Goal: Navigation & Orientation: Find specific page/section

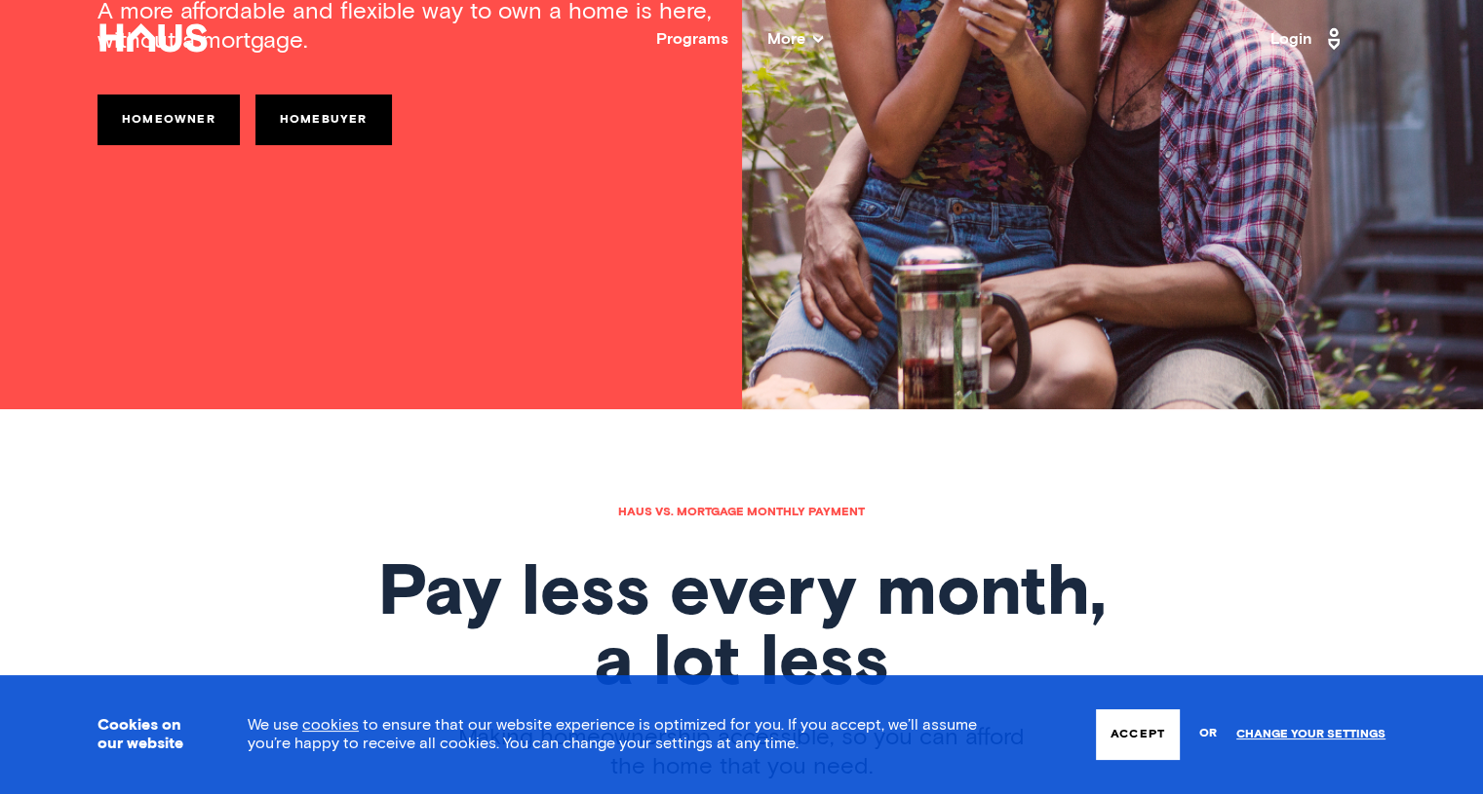
scroll to position [372, 0]
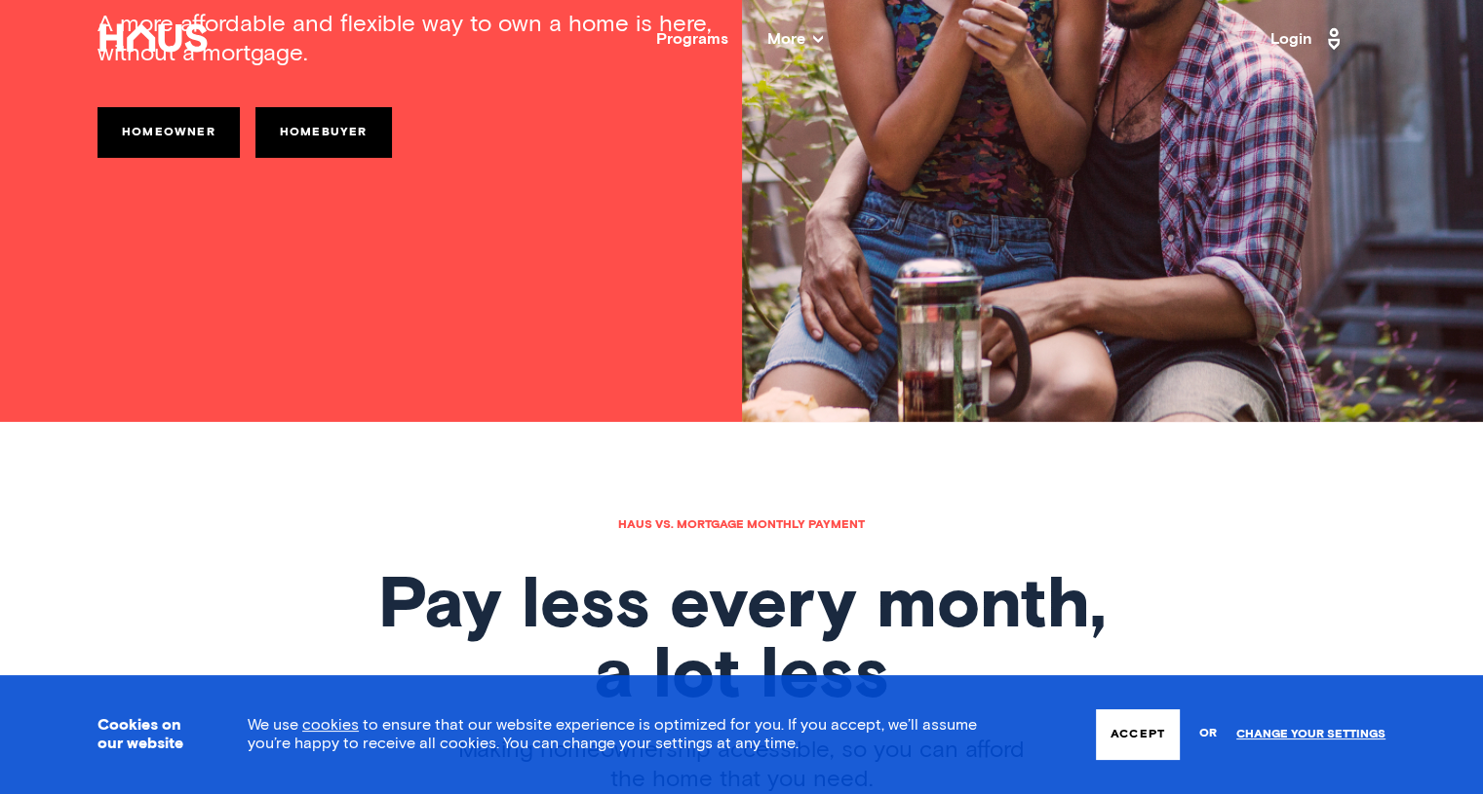
click at [703, 46] on div "Programs" at bounding box center [692, 39] width 72 height 16
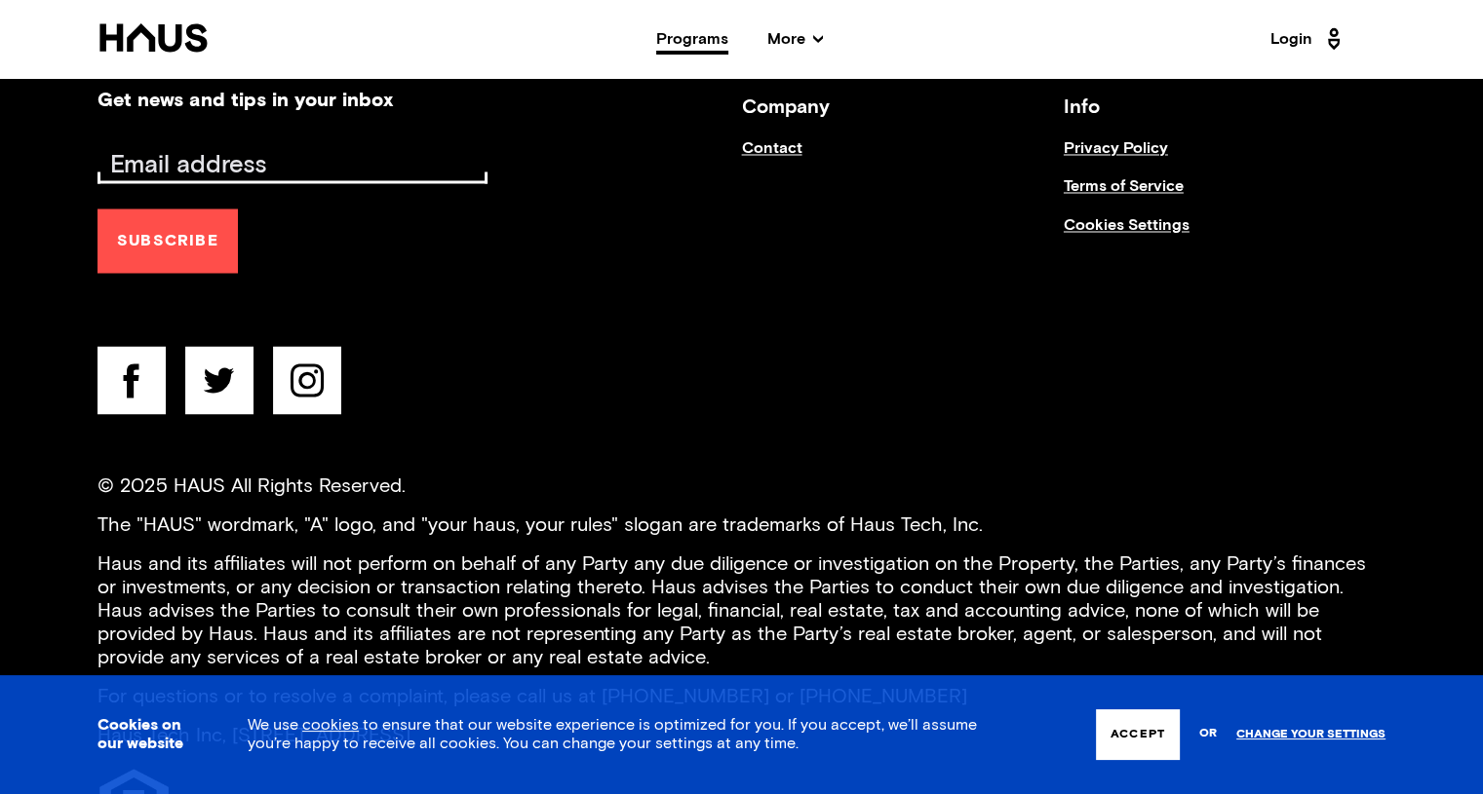
scroll to position [3455, 0]
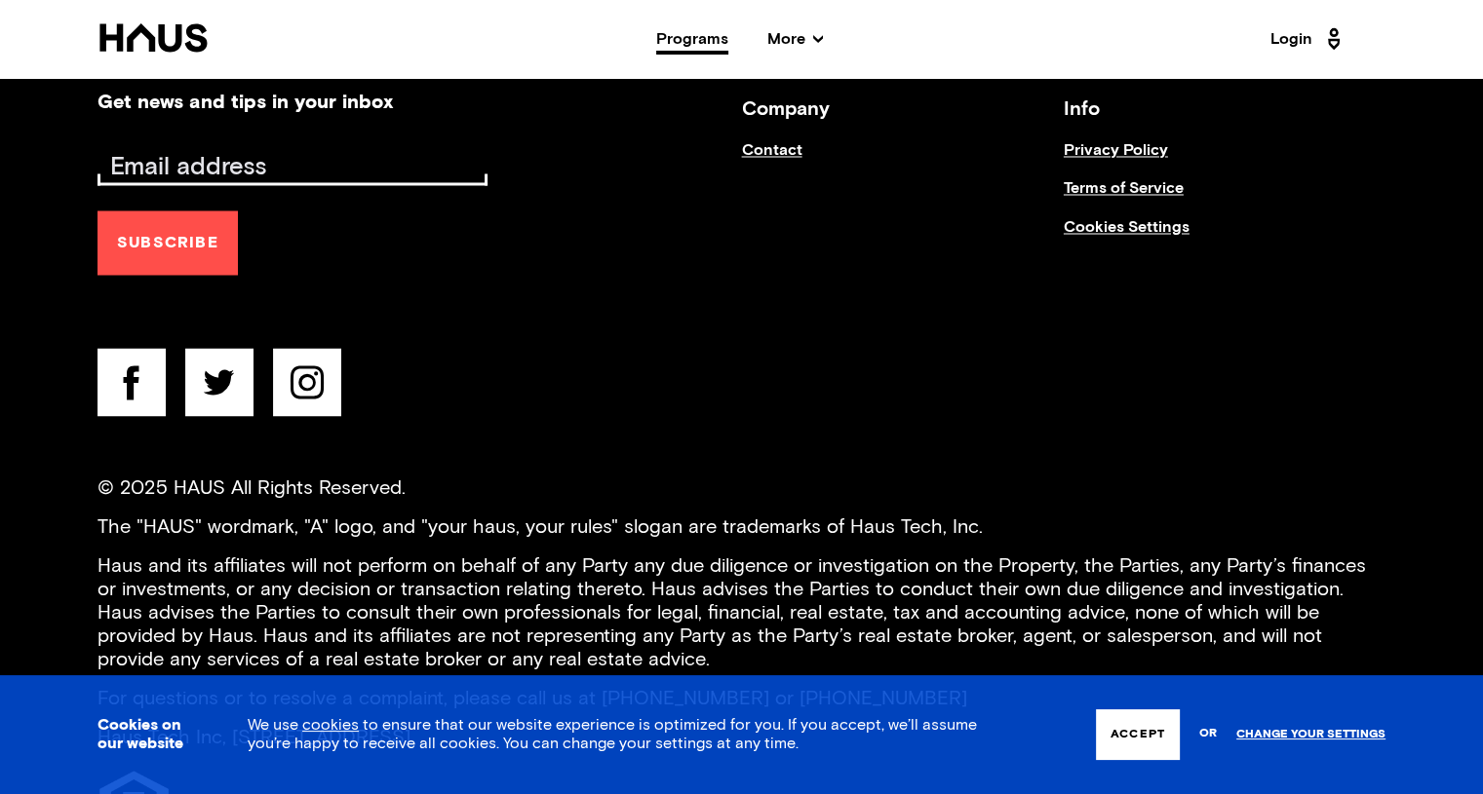
click at [766, 154] on link "Contact" at bounding box center [903, 160] width 322 height 38
click at [779, 148] on link "Contact" at bounding box center [903, 160] width 322 height 38
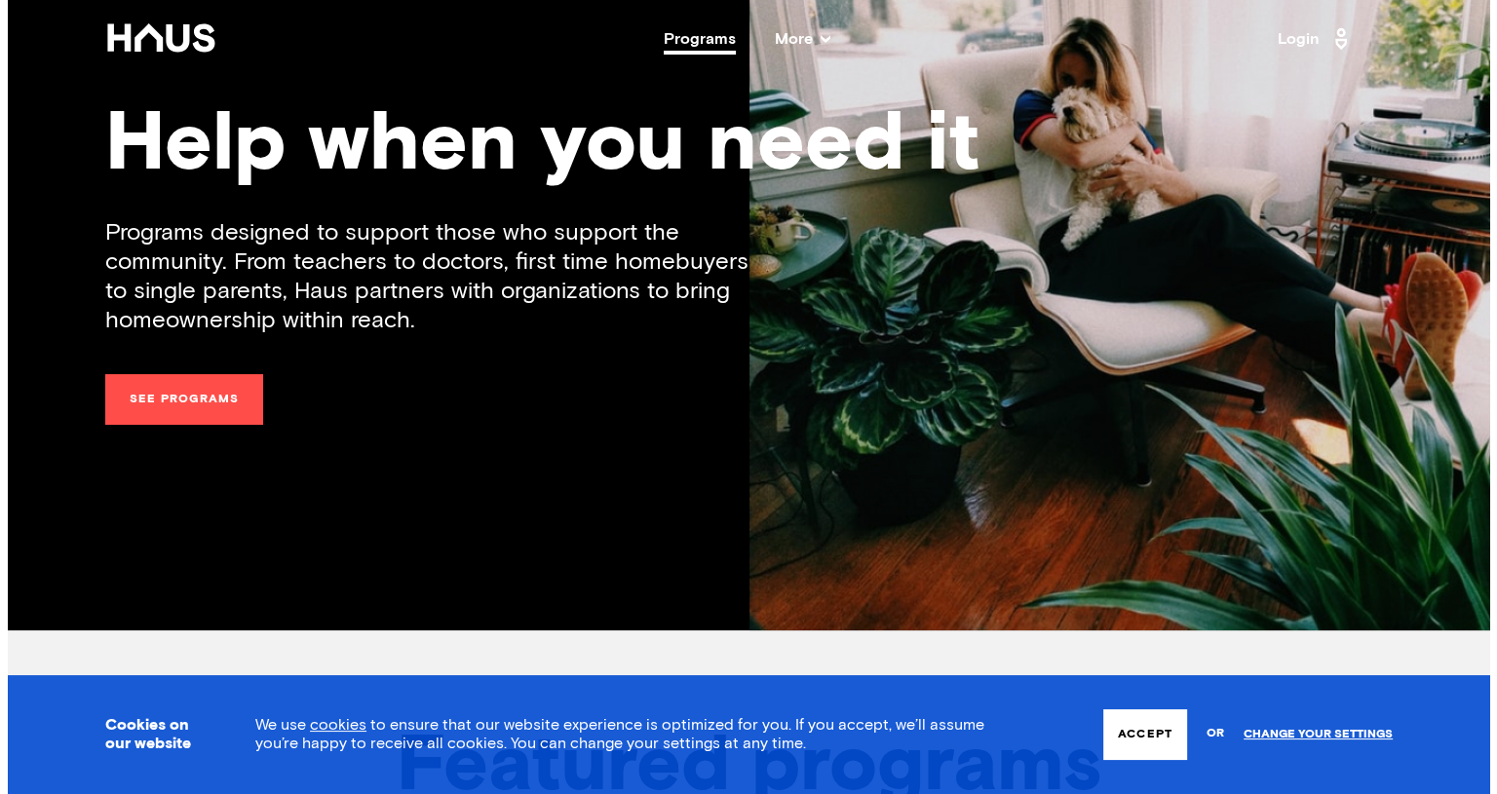
scroll to position [0, 0]
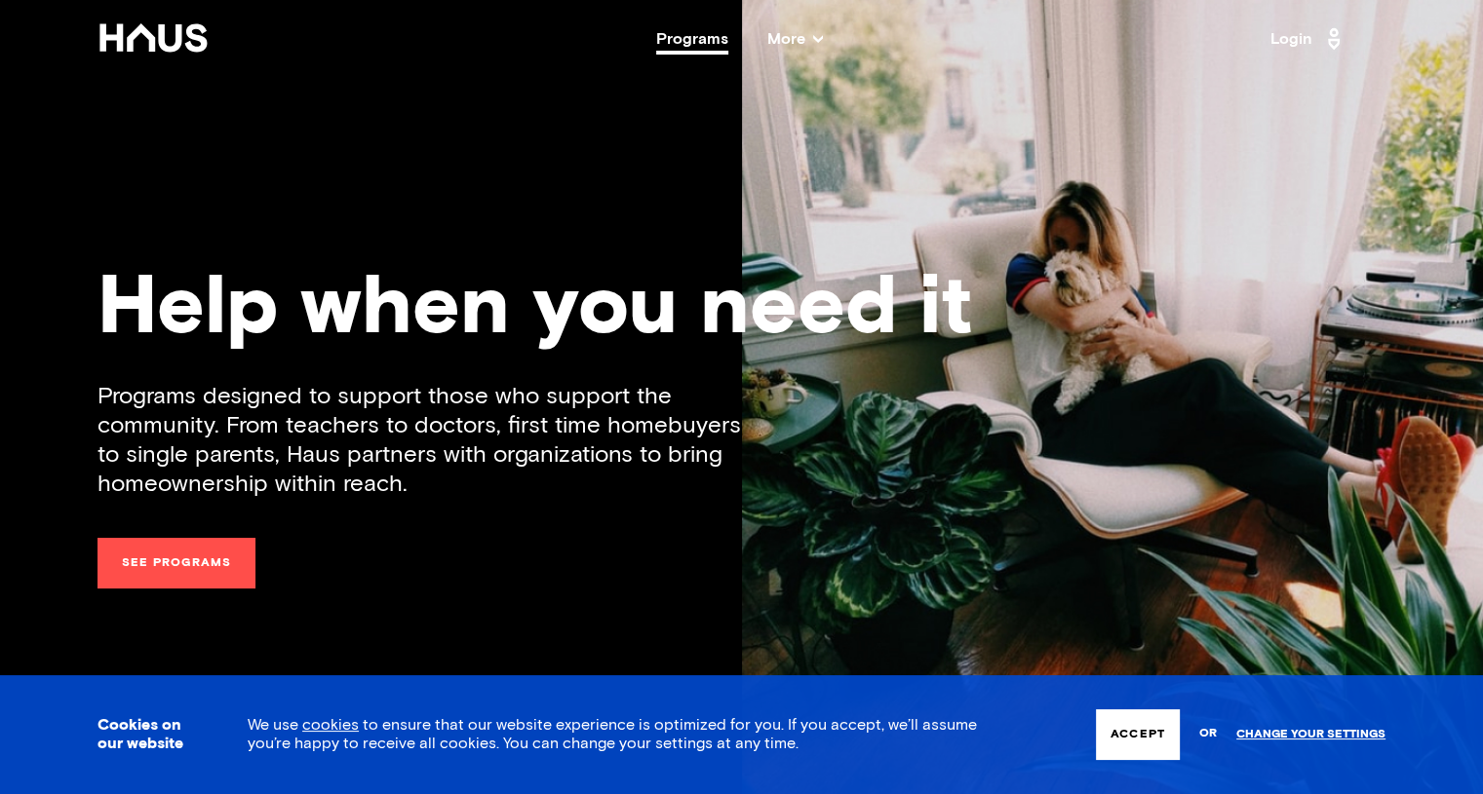
click at [776, 41] on span "More" at bounding box center [795, 39] width 56 height 16
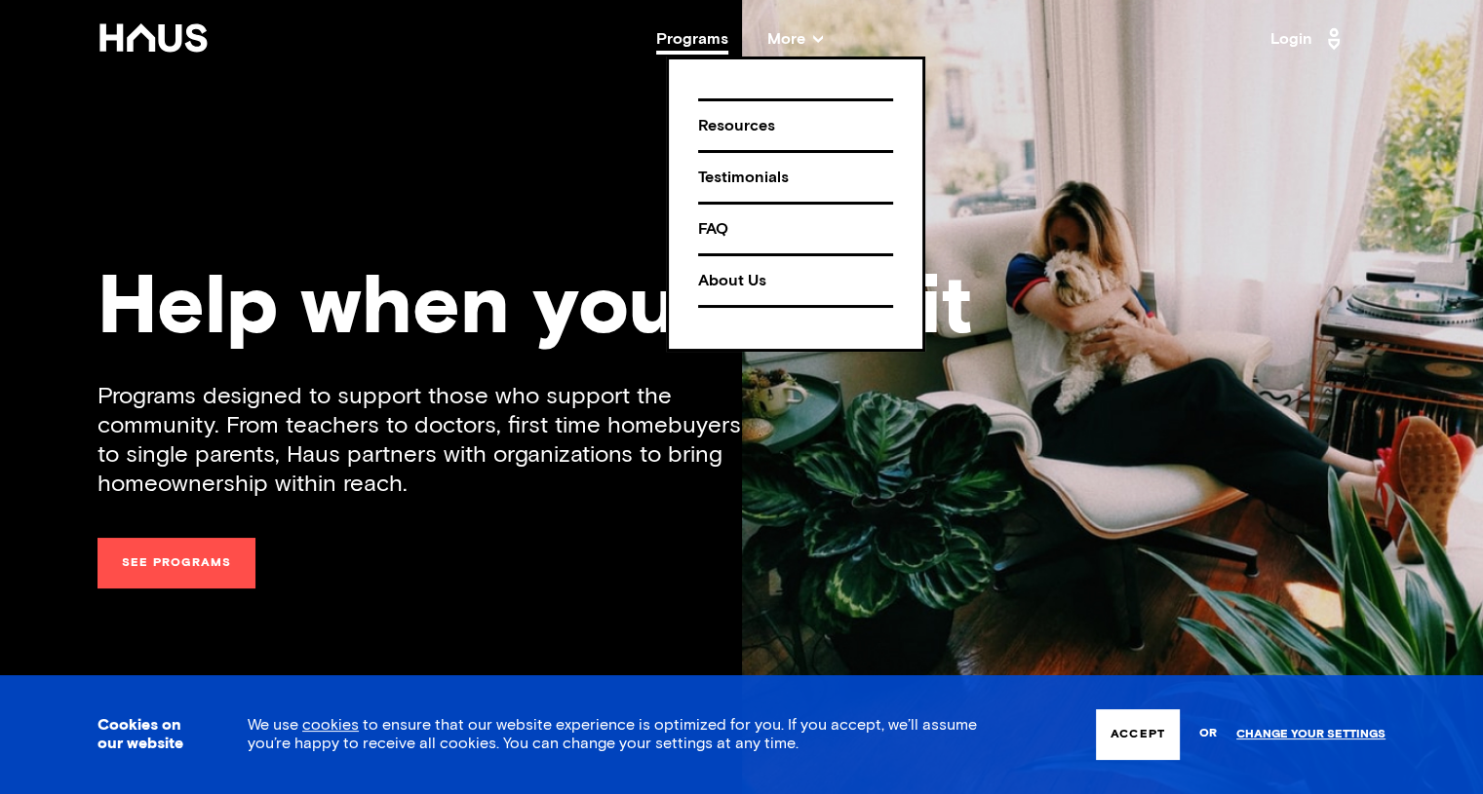
click at [718, 270] on div "About Us" at bounding box center [795, 281] width 195 height 34
